Goal: Find specific page/section: Find specific page/section

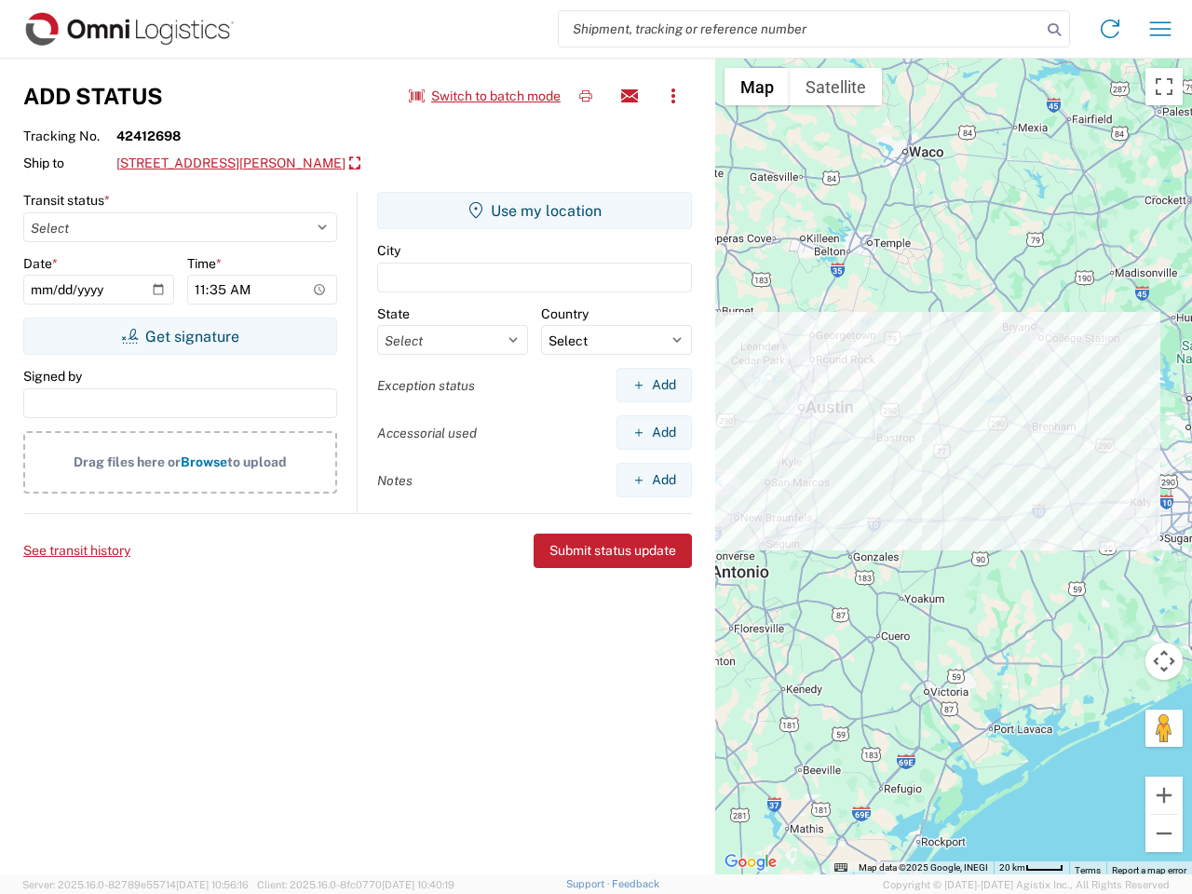
click at [800, 29] on input "search" at bounding box center [800, 28] width 482 height 35
click at [1054, 30] on icon at bounding box center [1054, 30] width 26 height 26
click at [1110, 29] on icon at bounding box center [1110, 29] width 30 height 30
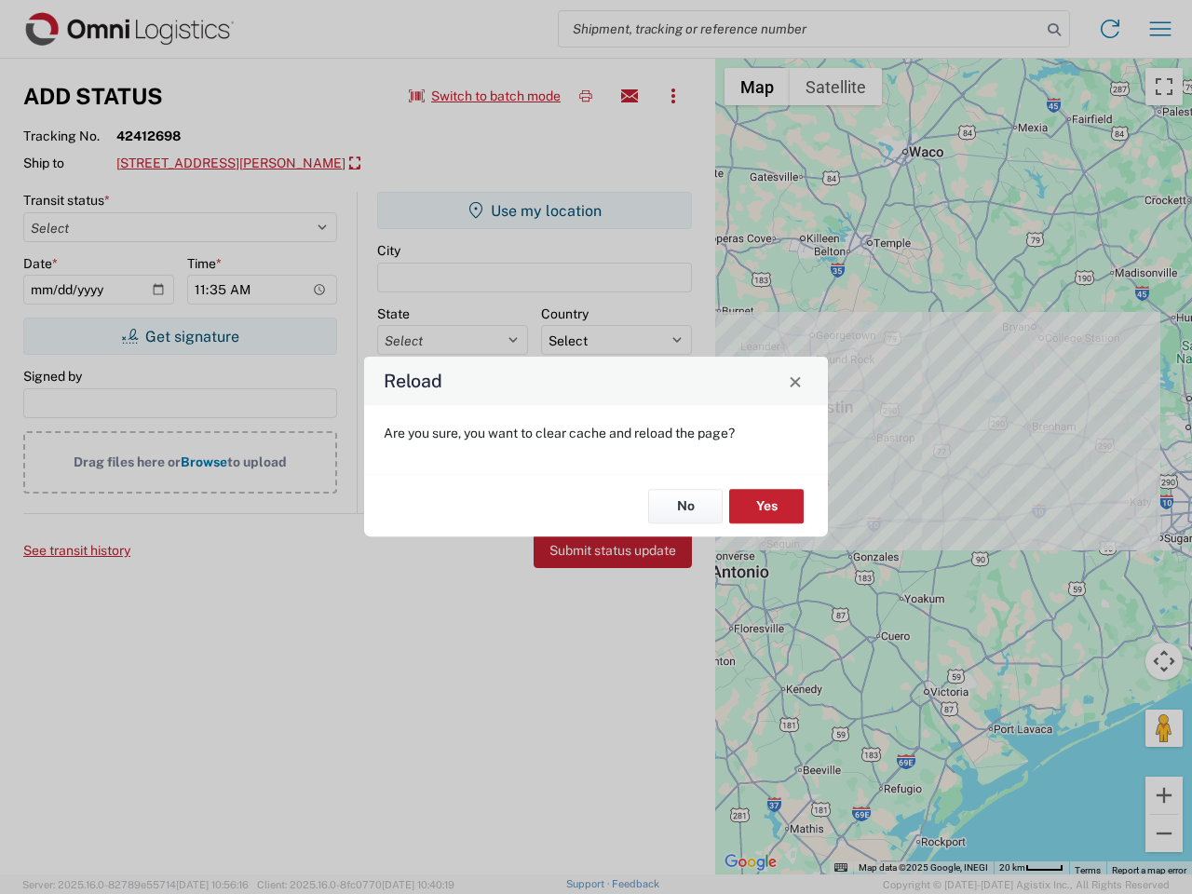
click at [1160, 29] on div "Reload Are you sure, you want to clear cache and reload the page? No Yes" at bounding box center [596, 447] width 1192 height 894
click at [485, 96] on div "Reload Are you sure, you want to clear cache and reload the page? No Yes" at bounding box center [596, 447] width 1192 height 894
click at [586, 96] on div "Reload Are you sure, you want to clear cache and reload the page? No Yes" at bounding box center [596, 447] width 1192 height 894
click at [630, 96] on div "Reload Are you sure, you want to clear cache and reload the page? No Yes" at bounding box center [596, 447] width 1192 height 894
click at [673, 96] on div "Reload Are you sure, you want to clear cache and reload the page? No Yes" at bounding box center [596, 447] width 1192 height 894
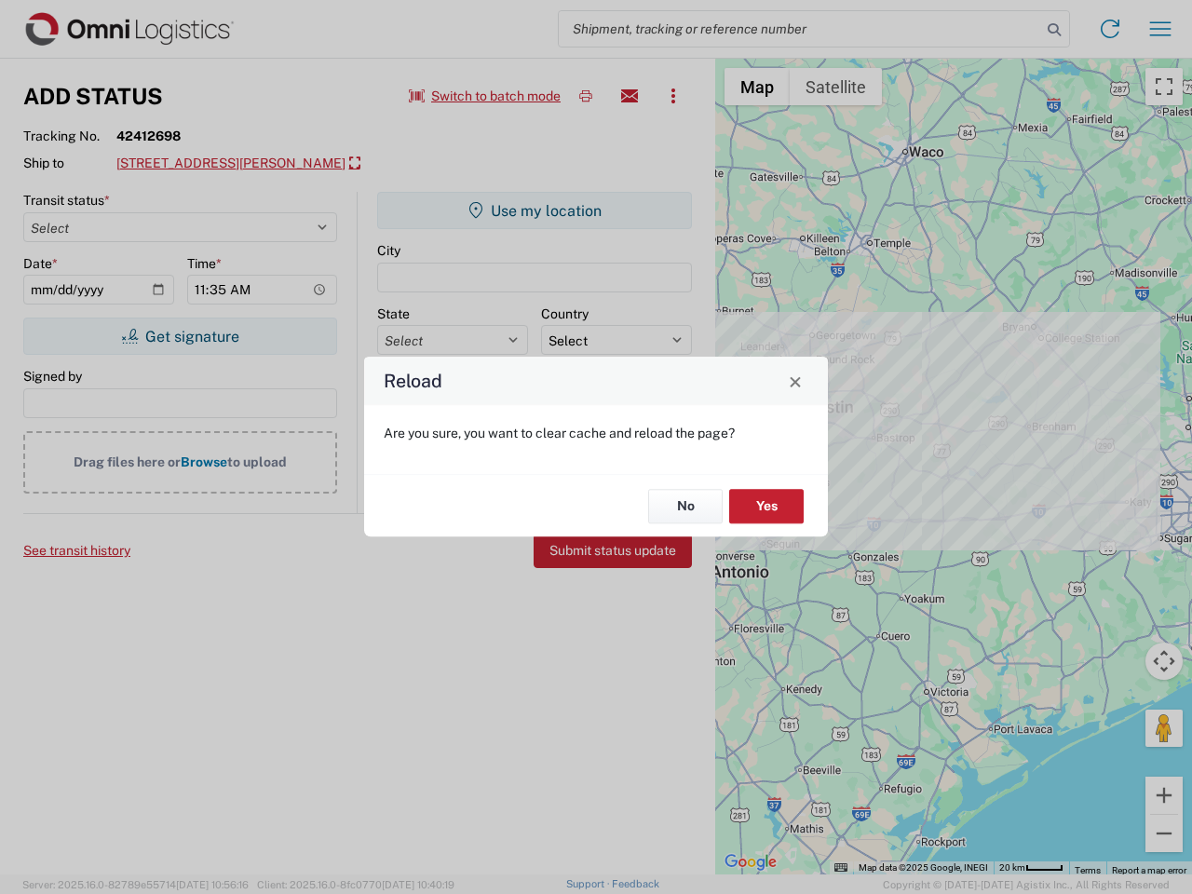
click at [278, 164] on div "Reload Are you sure, you want to clear cache and reload the page? No Yes" at bounding box center [596, 447] width 1192 height 894
click at [180, 336] on div "Reload Are you sure, you want to clear cache and reload the page? No Yes" at bounding box center [596, 447] width 1192 height 894
